Goal: Task Accomplishment & Management: Manage account settings

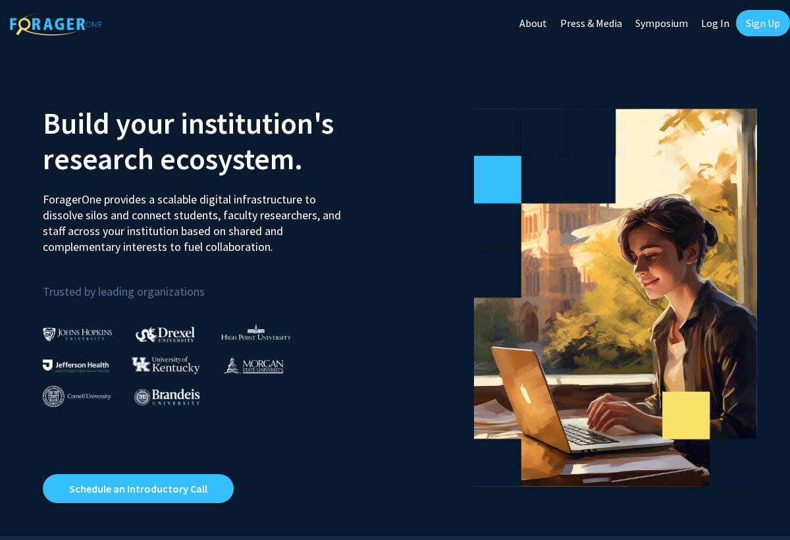
click at [717, 22] on link "Log In" at bounding box center [715, 23] width 41 height 46
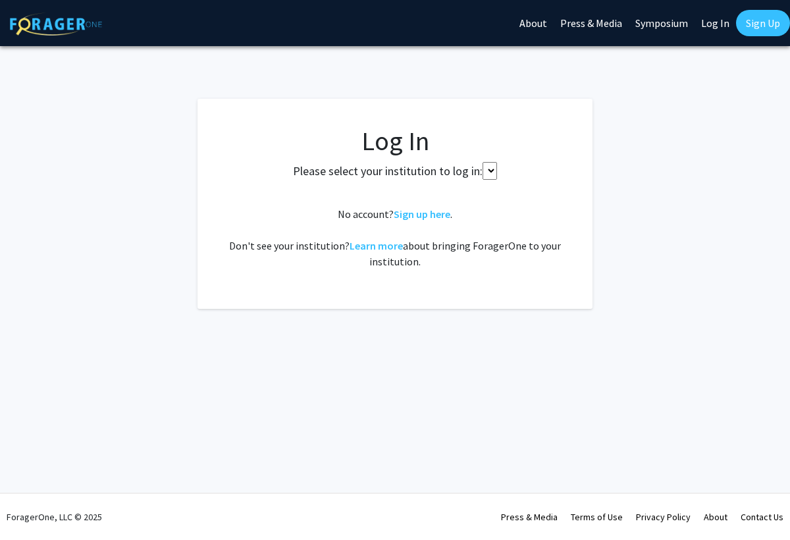
select select
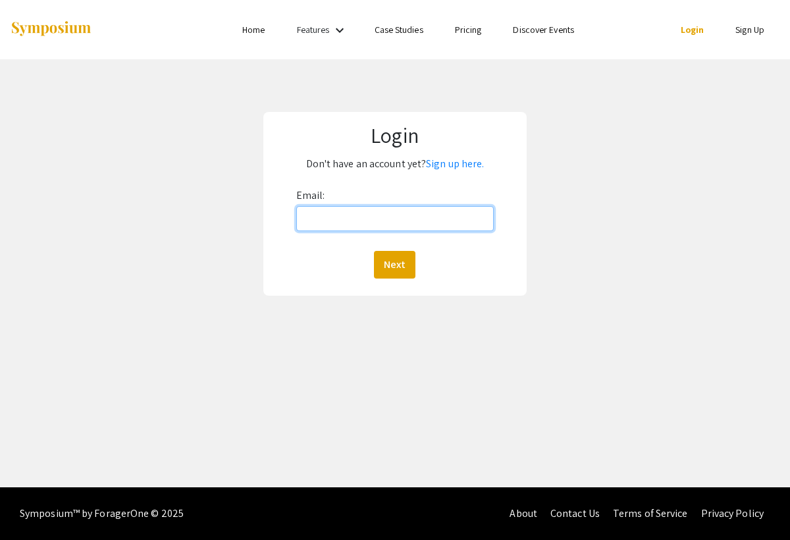
click at [331, 214] on input "Email:" at bounding box center [395, 218] width 198 height 25
type input "[PERSON_NAME][EMAIL_ADDRESS][PERSON_NAME][DOMAIN_NAME]"
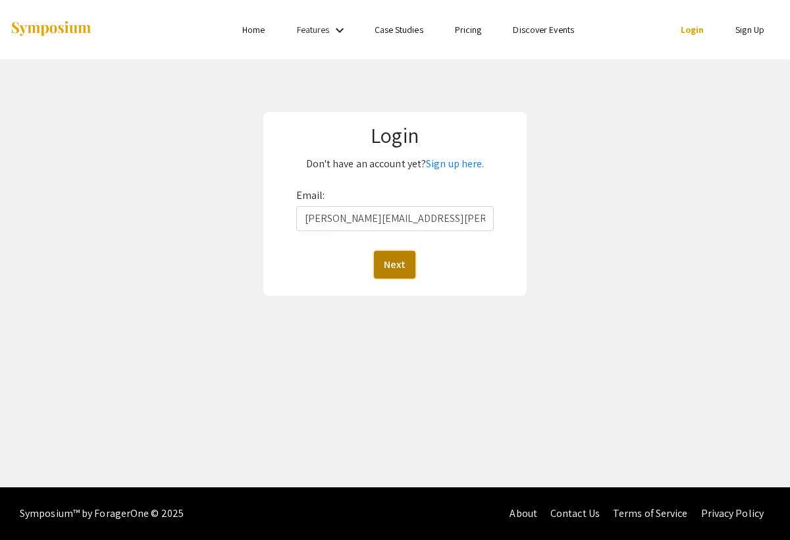
click at [402, 263] on button "Next" at bounding box center [394, 265] width 41 height 28
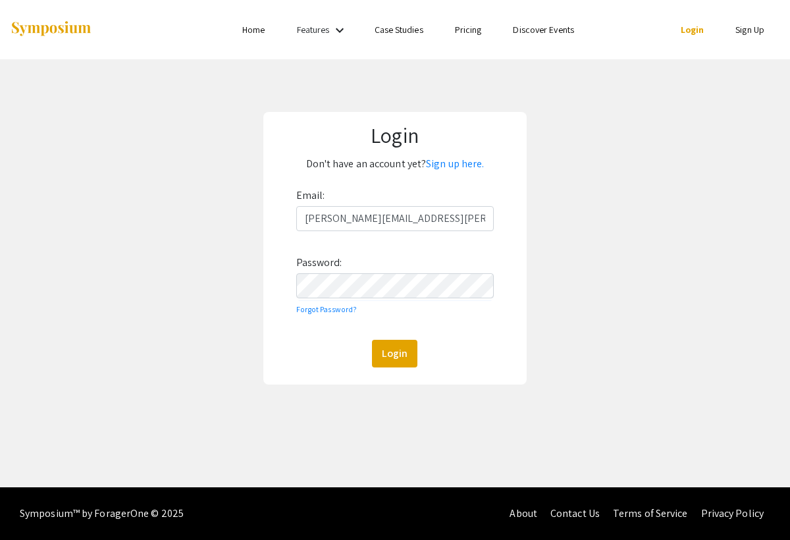
click at [408, 367] on div "Login Don't have an account yet? Sign up here. Email: [PERSON_NAME][EMAIL_ADDRE…" at bounding box center [394, 248] width 263 height 273
click at [406, 364] on button "Login" at bounding box center [394, 354] width 45 height 28
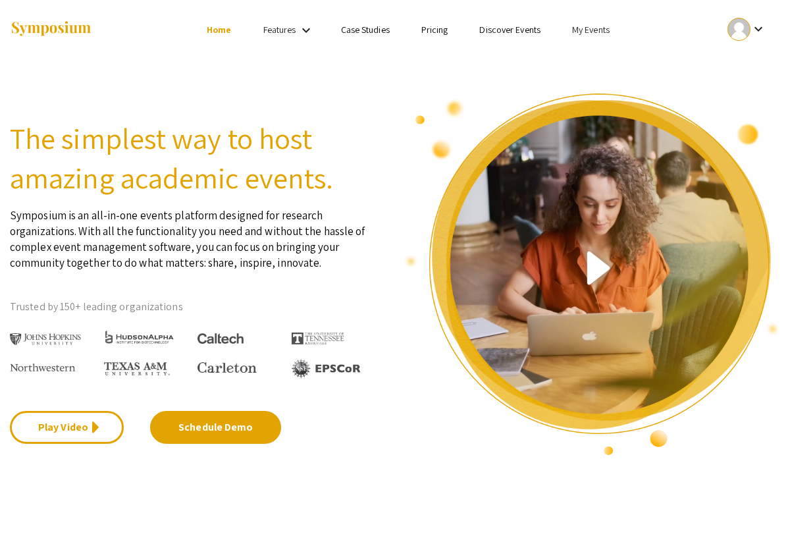
click at [595, 30] on link "My Events" at bounding box center [591, 30] width 38 height 12
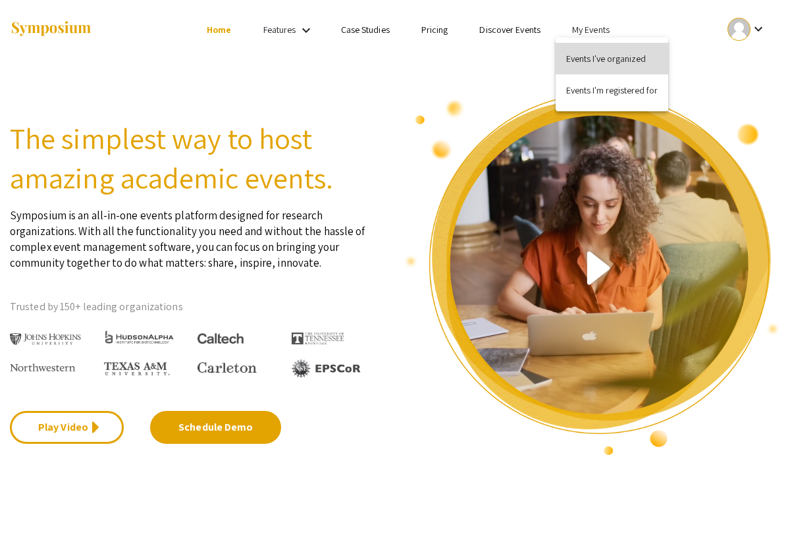
click at [596, 57] on button "Events I've organized" at bounding box center [612, 59] width 113 height 32
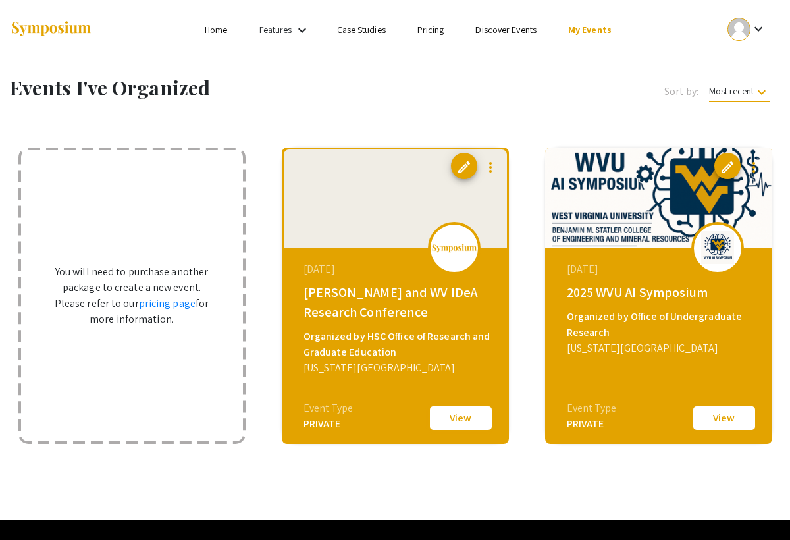
click at [457, 419] on button "View" at bounding box center [461, 418] width 66 height 28
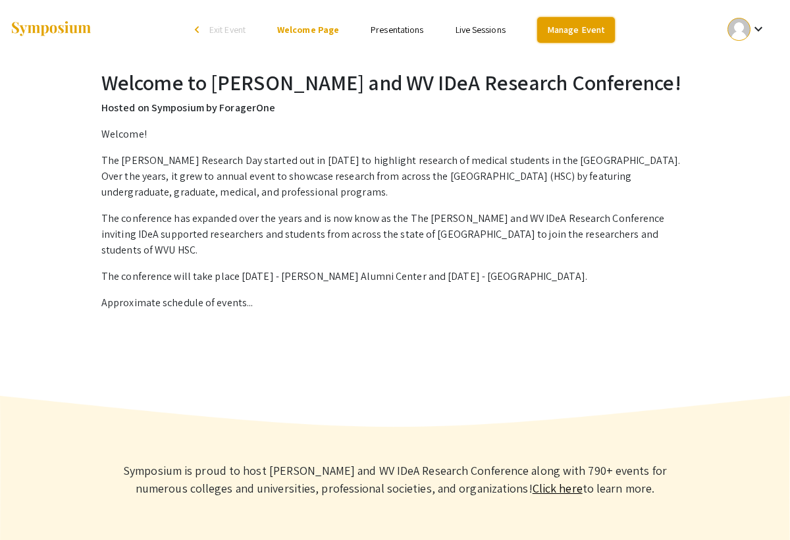
click at [560, 22] on link "Manage Event" at bounding box center [576, 30] width 78 height 26
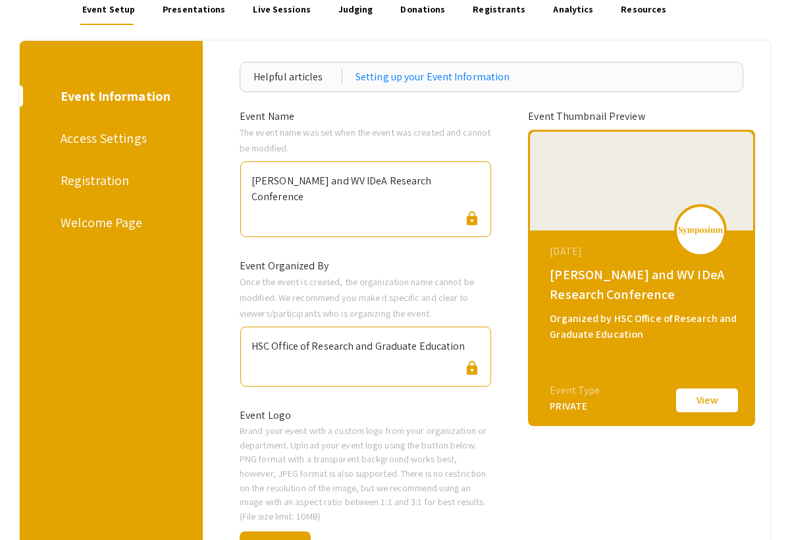
scroll to position [109, 0]
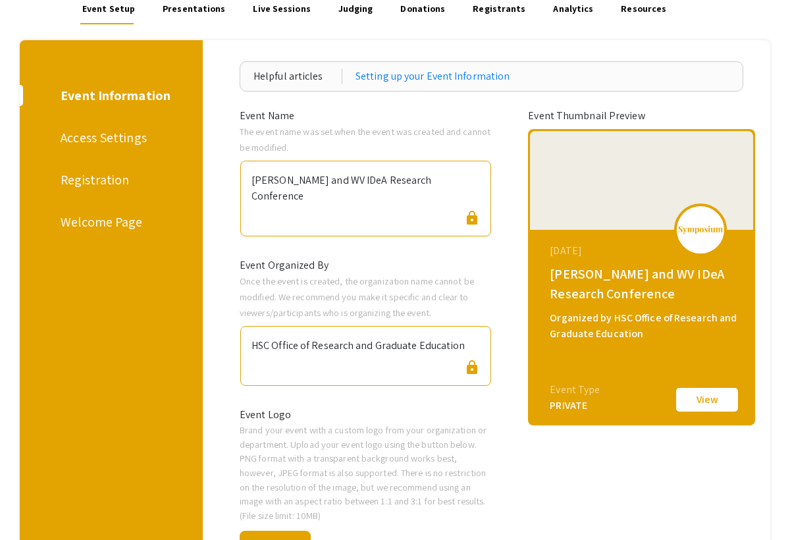
click at [100, 184] on div "Registration" at bounding box center [108, 180] width 95 height 20
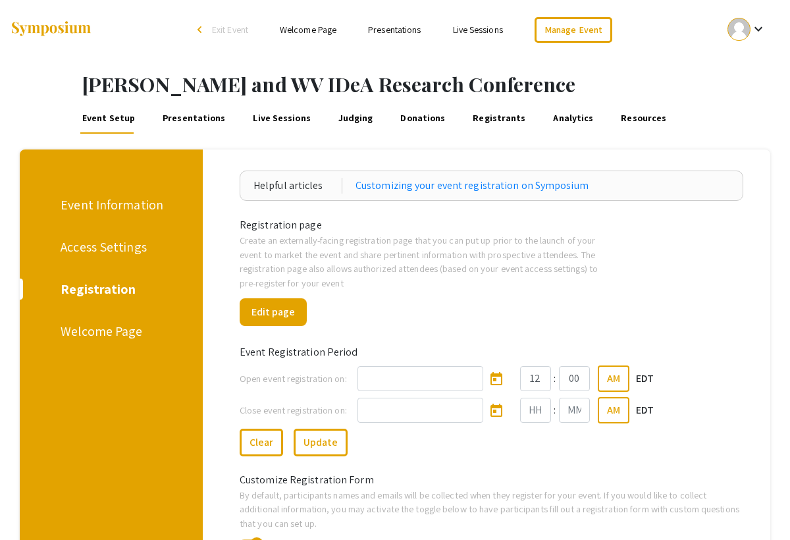
scroll to position [4, 0]
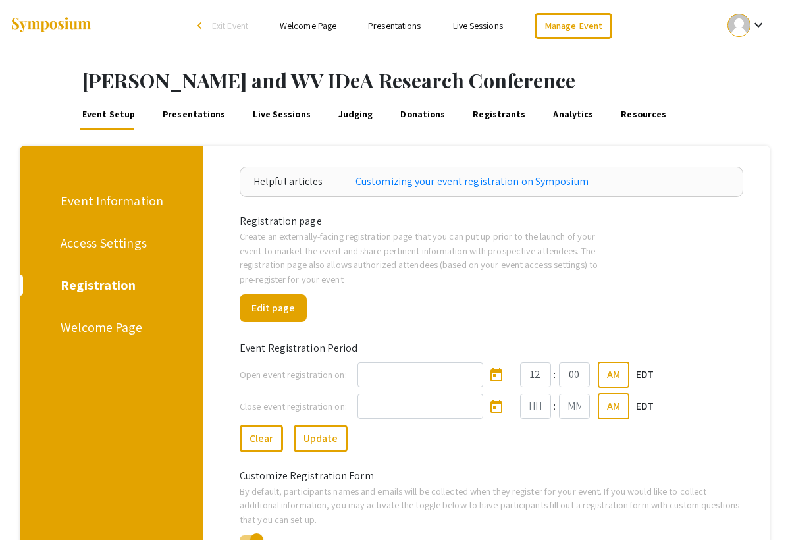
click at [483, 113] on link "Registrants" at bounding box center [499, 114] width 57 height 32
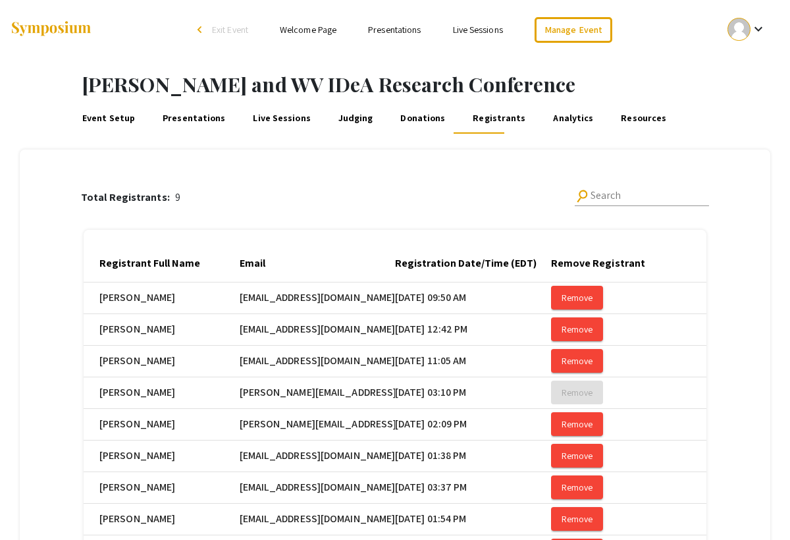
click at [200, 122] on link "Presentations" at bounding box center [194, 118] width 67 height 32
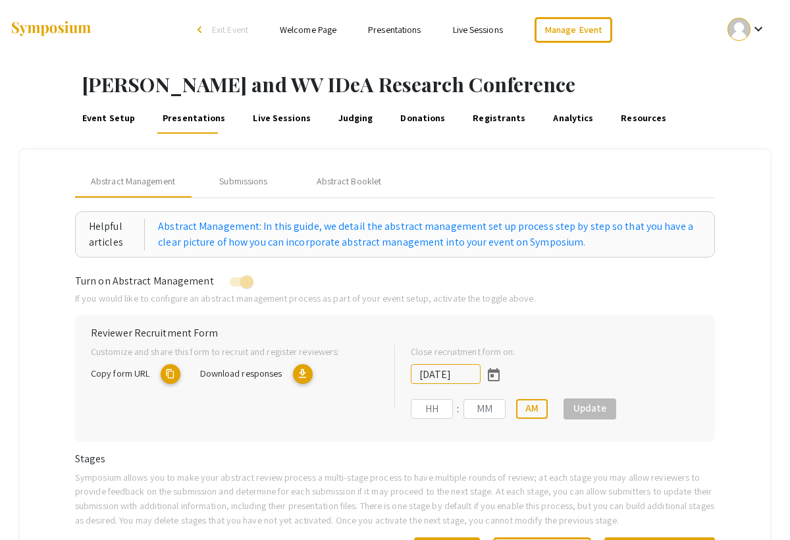
type input "6/29/2025"
type input "09"
type input "50"
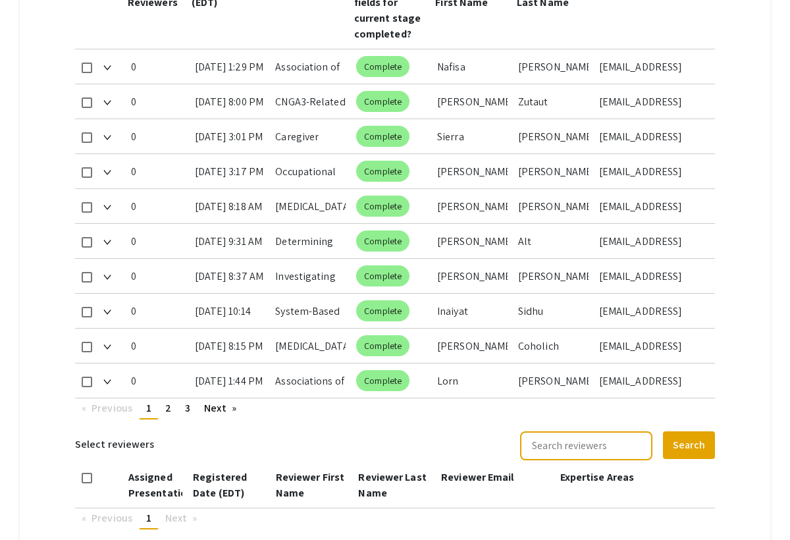
scroll to position [701, 0]
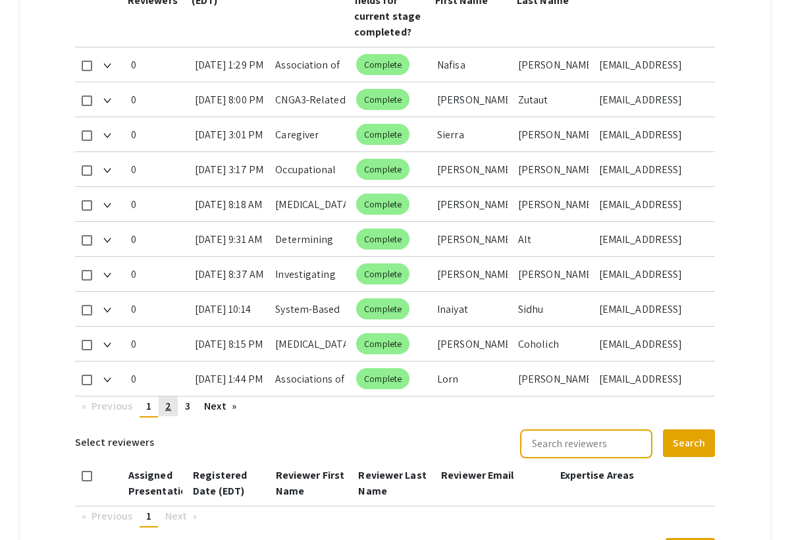
click at [170, 413] on link "page 2" at bounding box center [168, 406] width 19 height 20
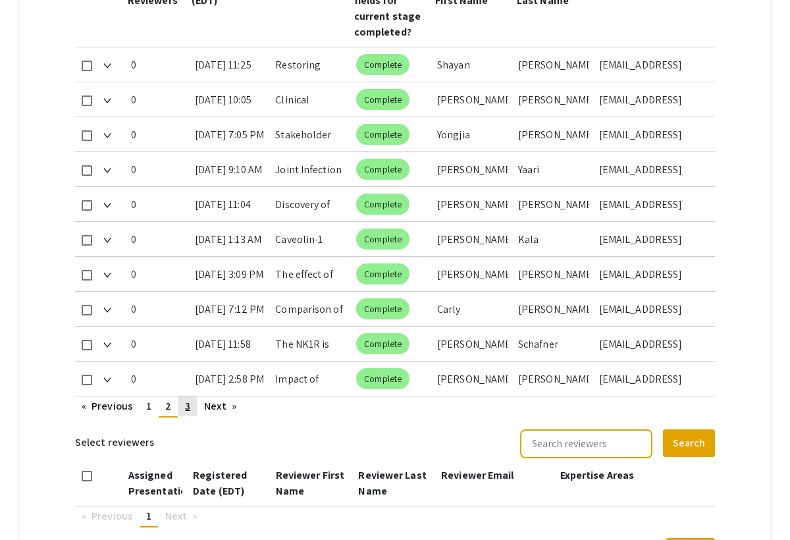
click at [188, 410] on span "3" at bounding box center [187, 406] width 5 height 14
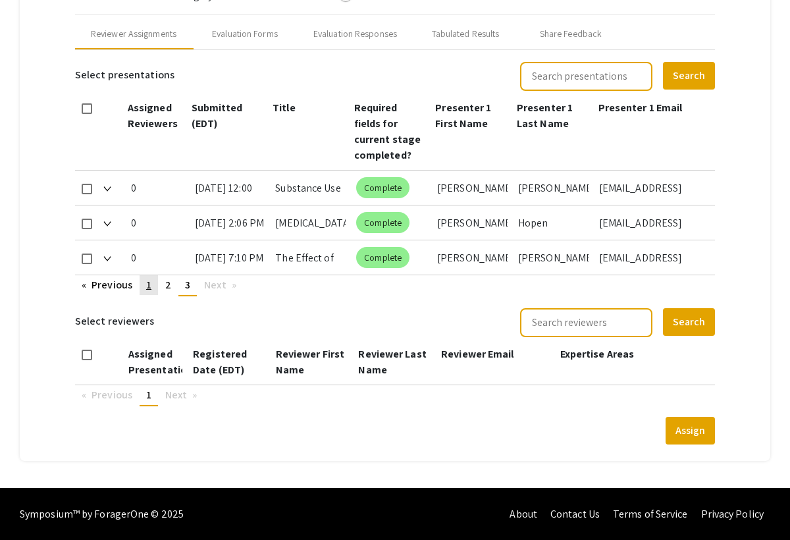
click at [151, 285] on span "1" at bounding box center [148, 285] width 5 height 14
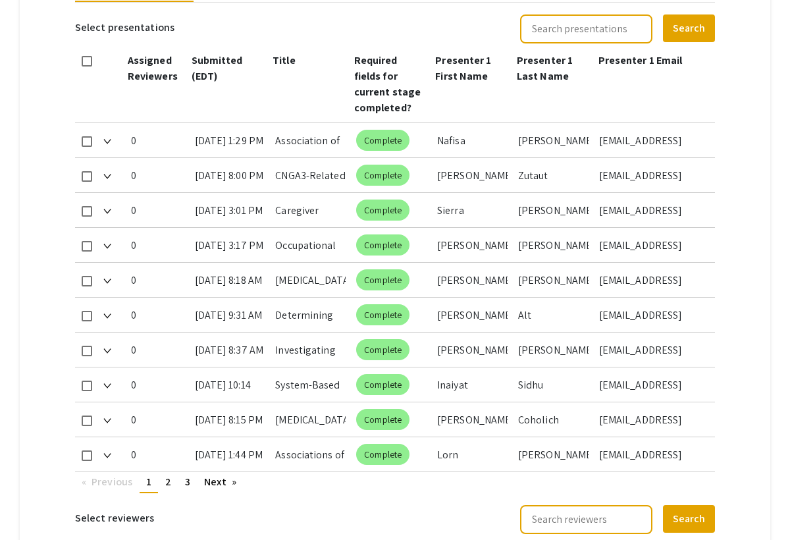
scroll to position [639, 0]
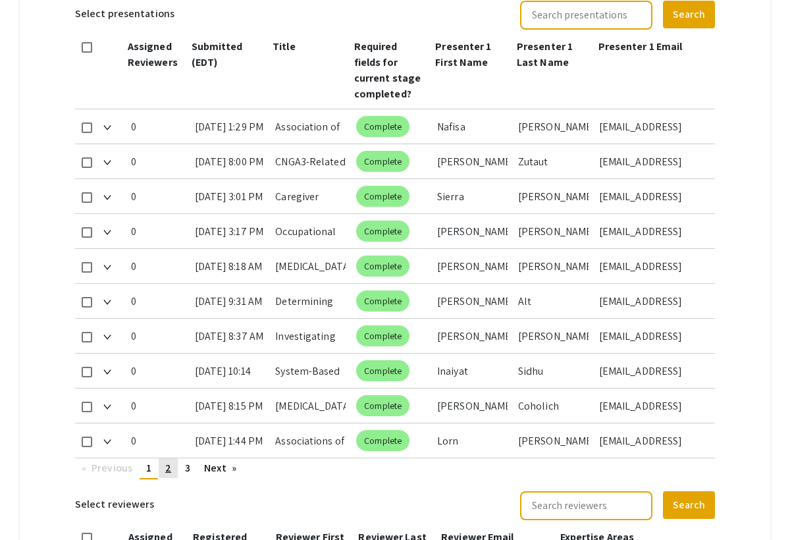
click at [169, 472] on span "2" at bounding box center [168, 468] width 6 height 14
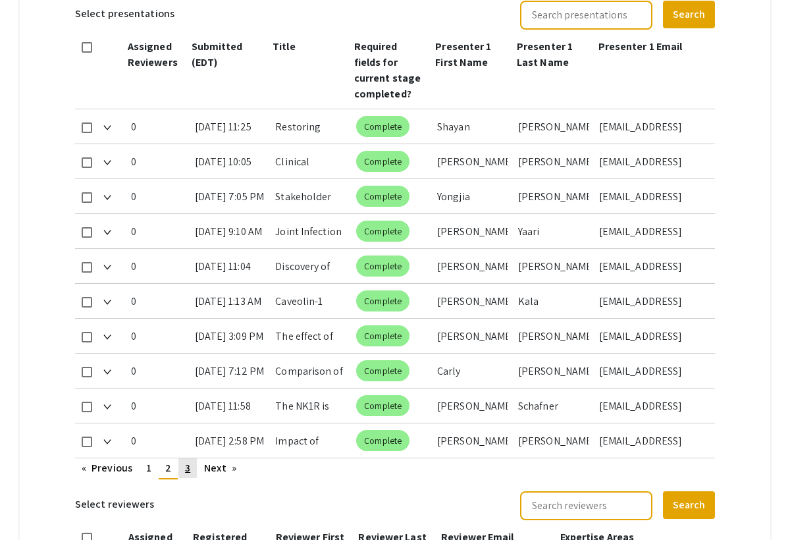
click at [186, 476] on link "page 3" at bounding box center [187, 468] width 18 height 20
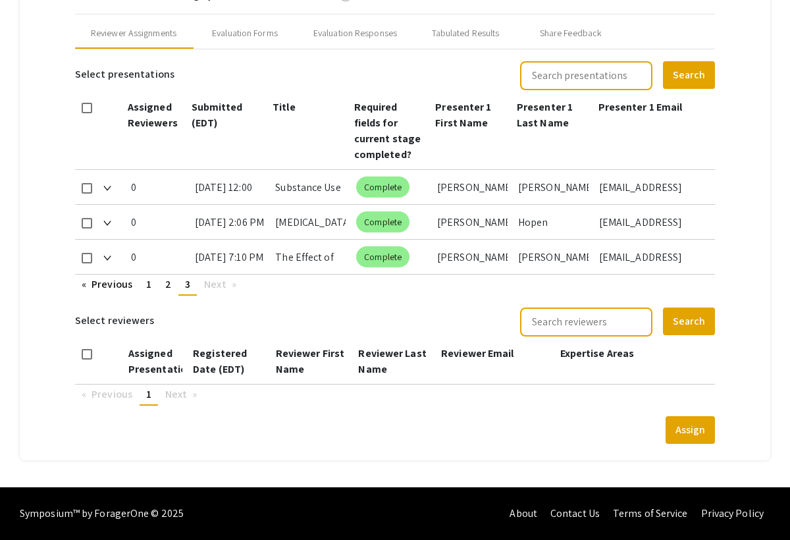
scroll to position [578, 0]
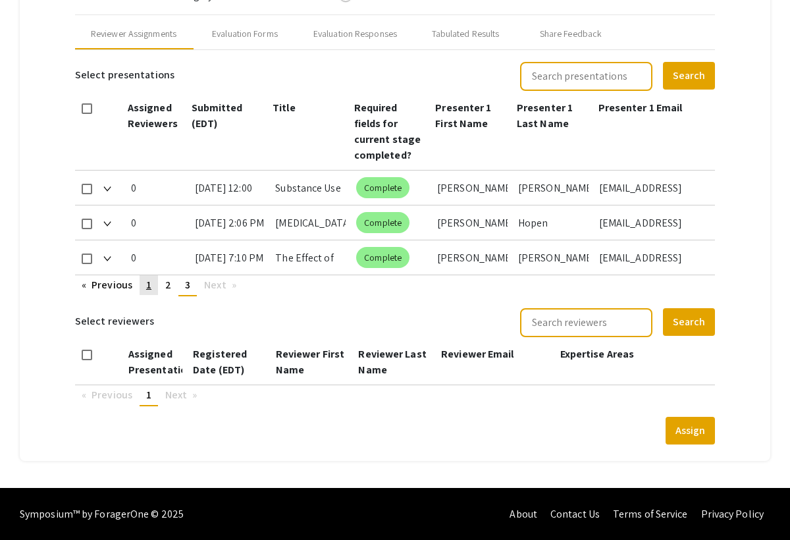
click at [147, 288] on span "1" at bounding box center [148, 285] width 5 height 14
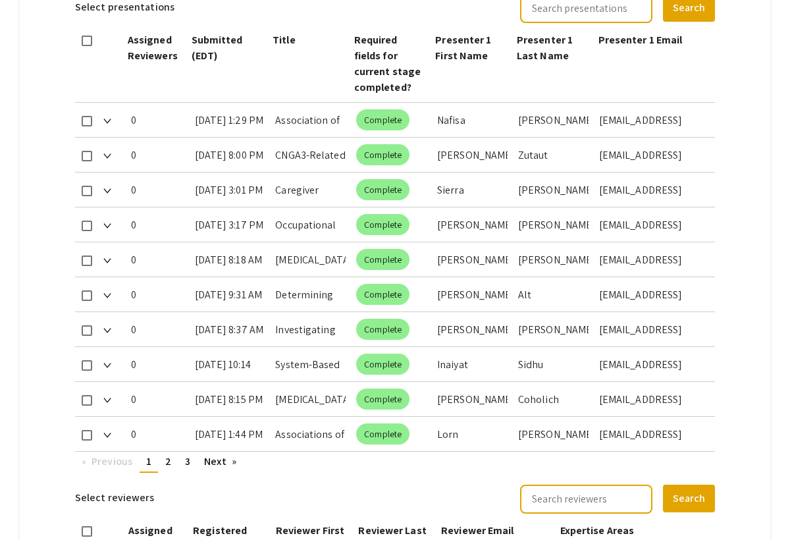
scroll to position [652, 0]
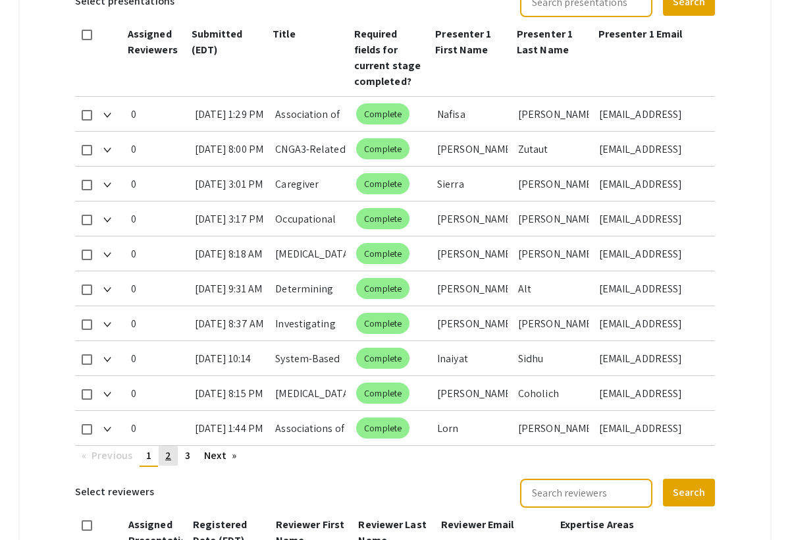
click at [172, 454] on link "page 2" at bounding box center [168, 456] width 19 height 20
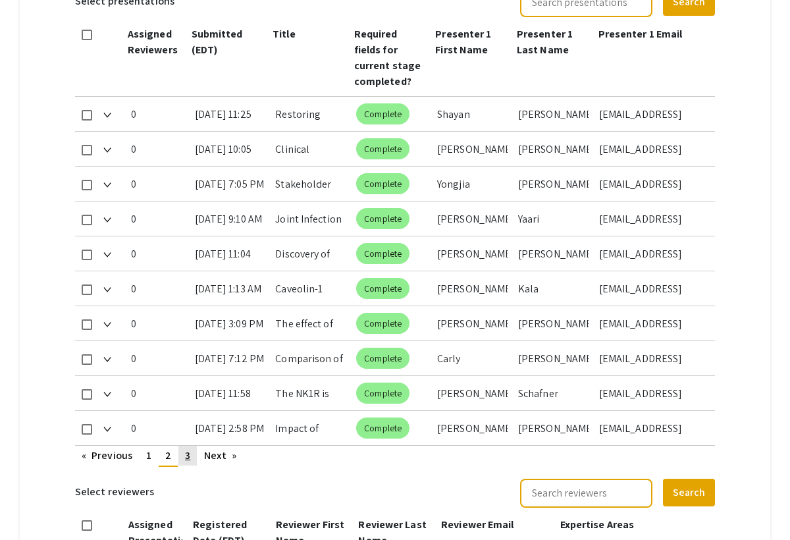
click at [182, 456] on link "page 3" at bounding box center [187, 456] width 18 height 20
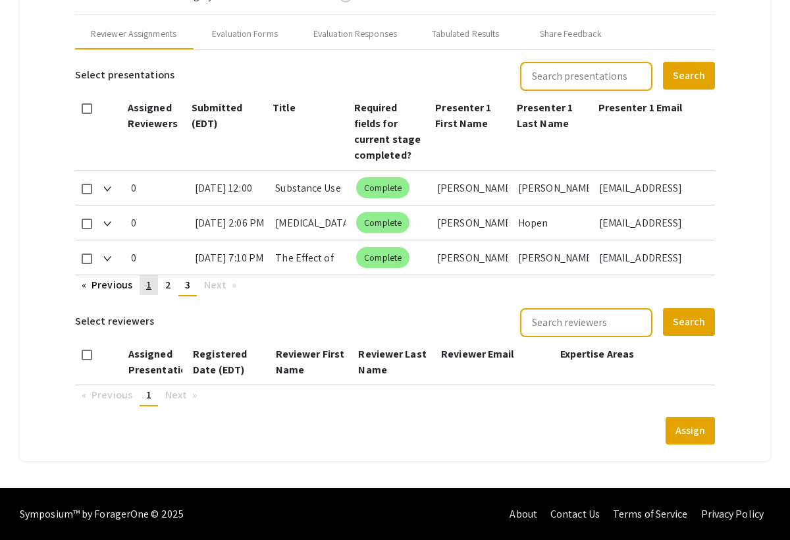
click at [146, 290] on link "page 1" at bounding box center [149, 285] width 18 height 20
